Goal: Task Accomplishment & Management: Manage account settings

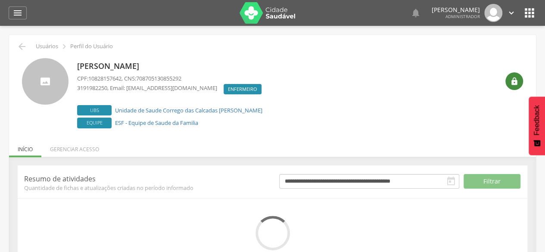
click at [515, 82] on icon "" at bounding box center [514, 81] width 9 height 9
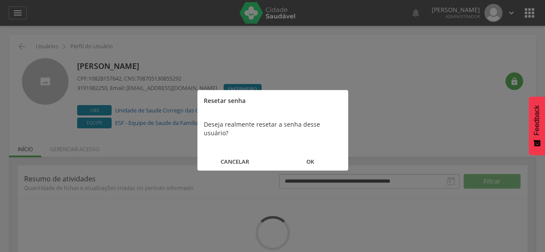
click at [318, 152] on button "OK" at bounding box center [310, 161] width 75 height 19
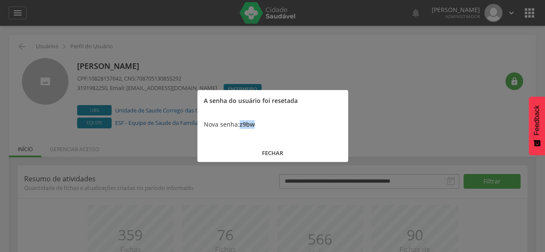
drag, startPoint x: 259, startPoint y: 127, endPoint x: 241, endPoint y: 127, distance: 18.1
click at [241, 127] on div "Nova senha: z9bw" at bounding box center [272, 125] width 151 height 26
copy b "z9bw"
